Goal: Transaction & Acquisition: Purchase product/service

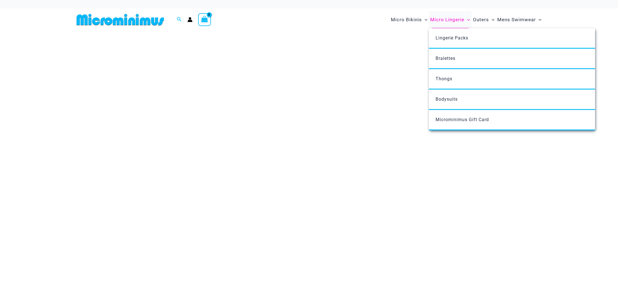
click at [439, 21] on span "Micro Lingerie" at bounding box center [448, 20] width 34 height 14
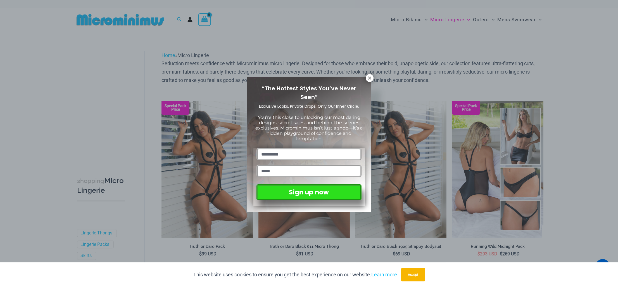
drag, startPoint x: 371, startPoint y: 80, endPoint x: 325, endPoint y: 69, distance: 46.8
click at [371, 80] on icon at bounding box center [369, 77] width 5 height 5
